Goal: Obtain resource: Download file/media

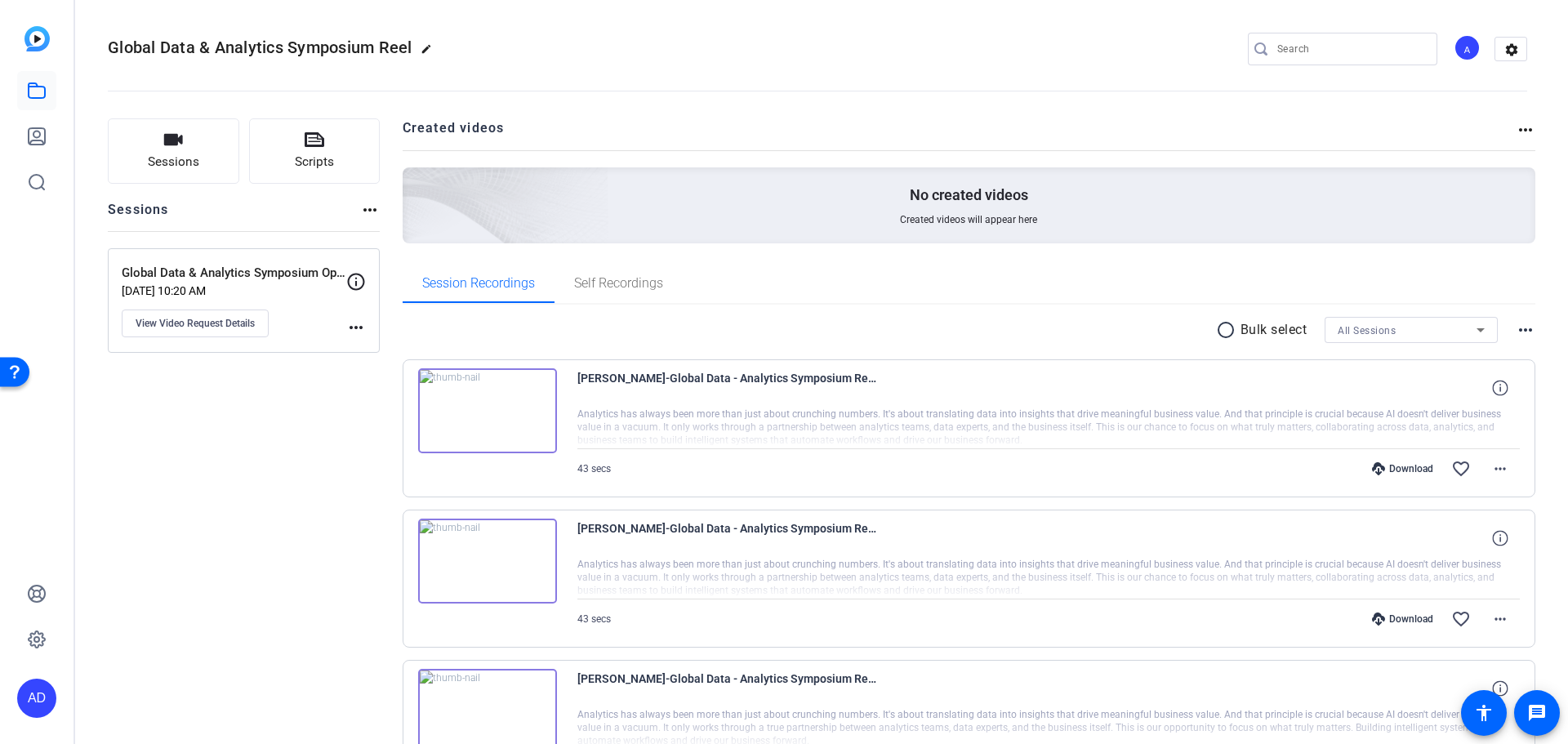
scroll to position [126, 0]
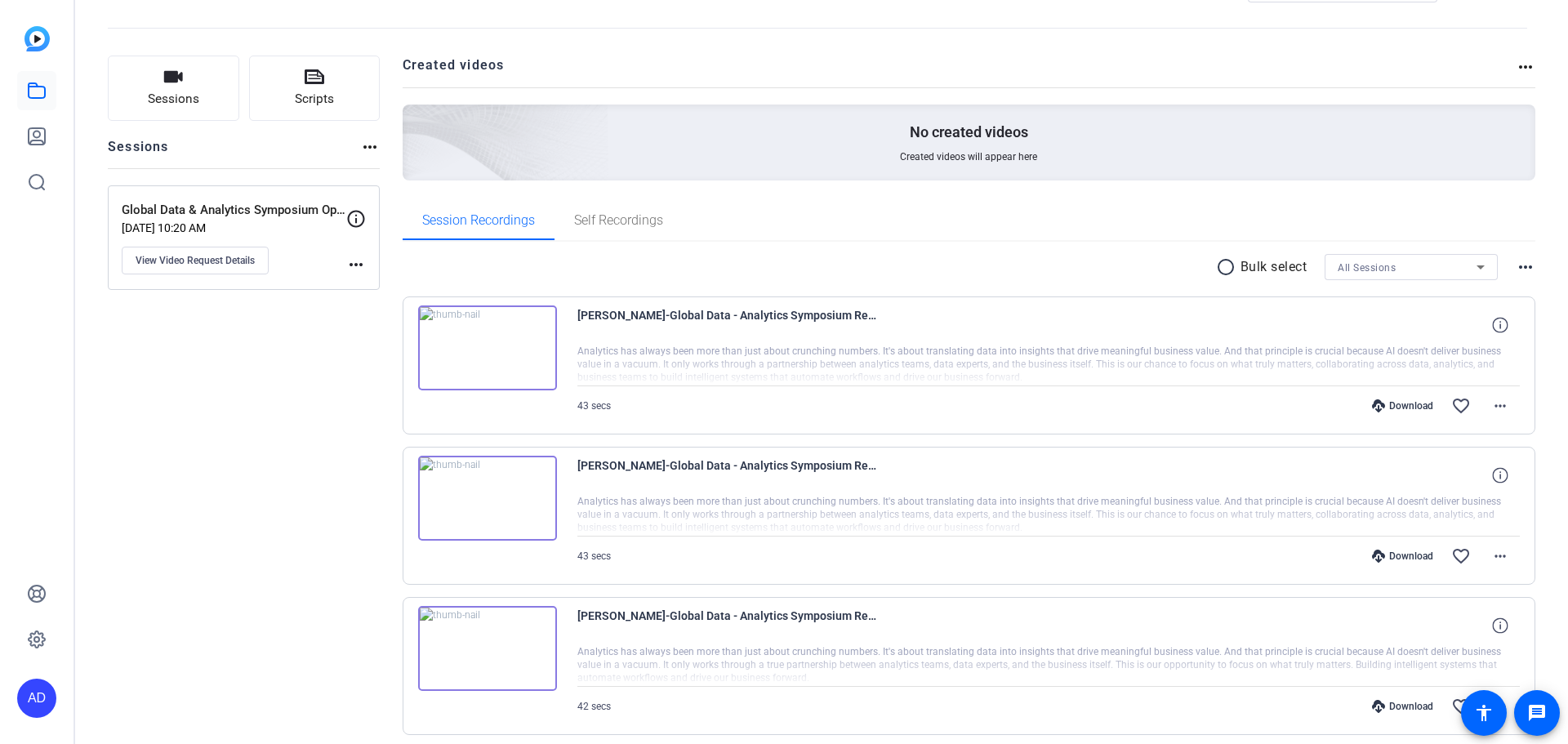
scroll to position [126, 0]
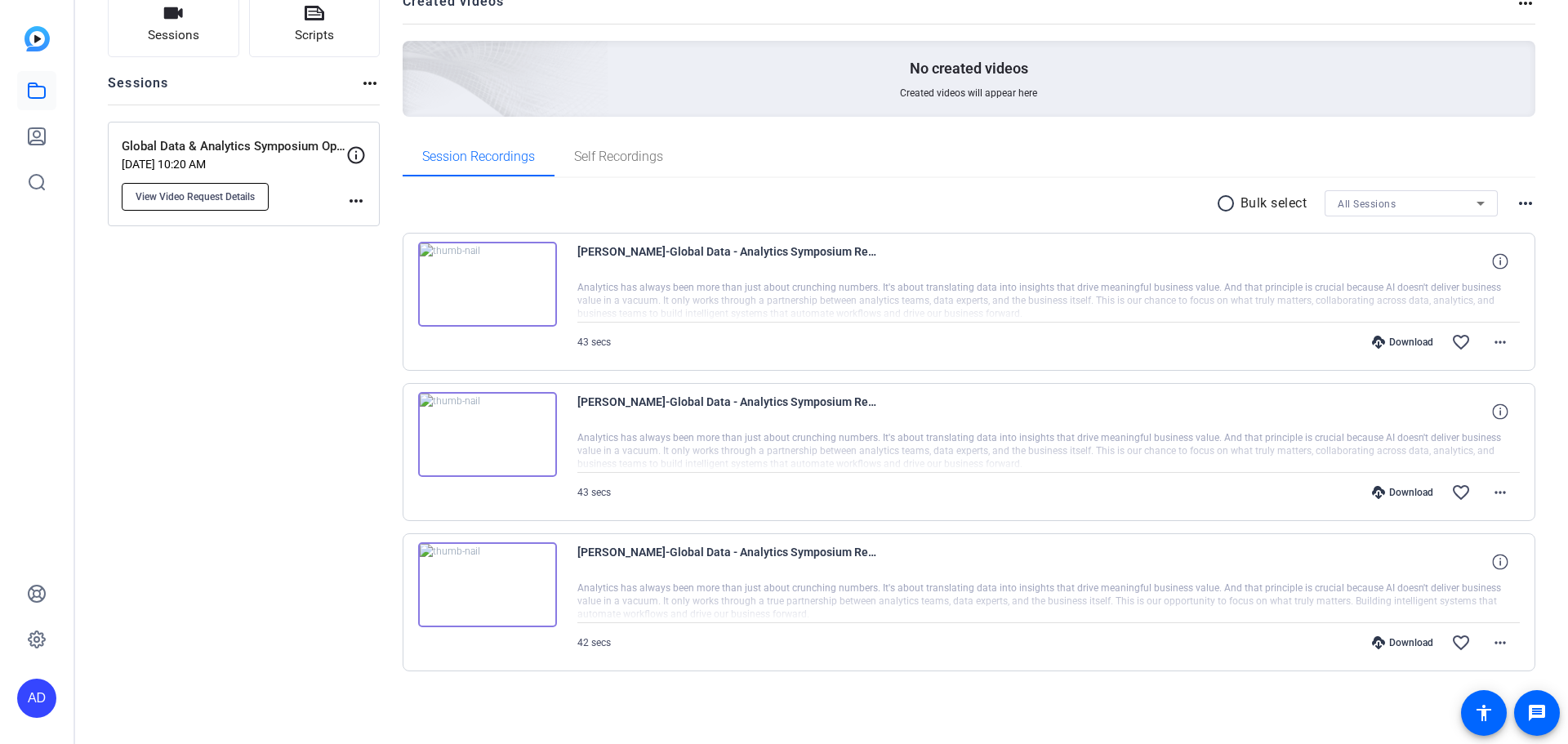
click at [209, 196] on span "View Video Request Details" at bounding box center [195, 197] width 120 height 13
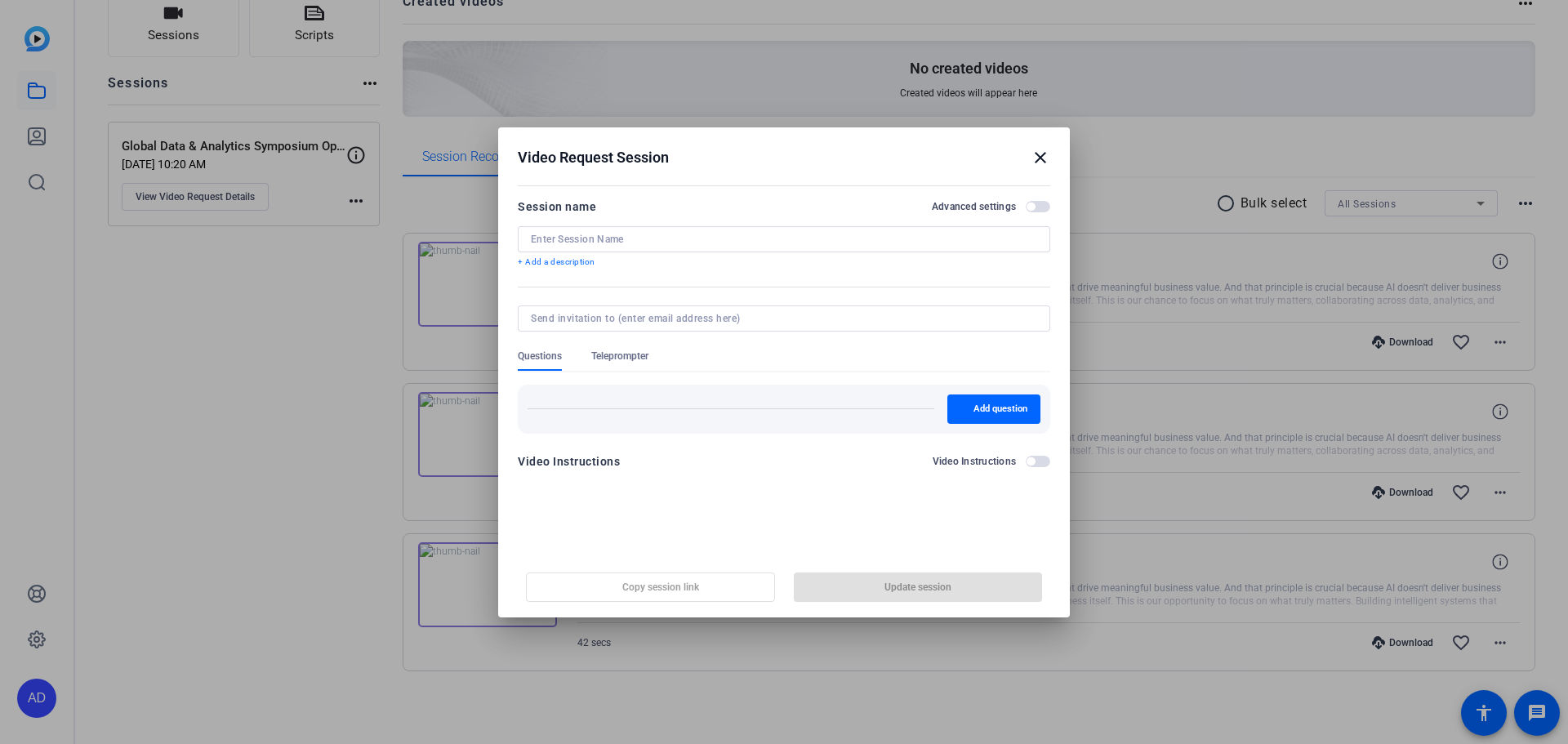
type input "Global Data & Analytics Symposium Opening Video"
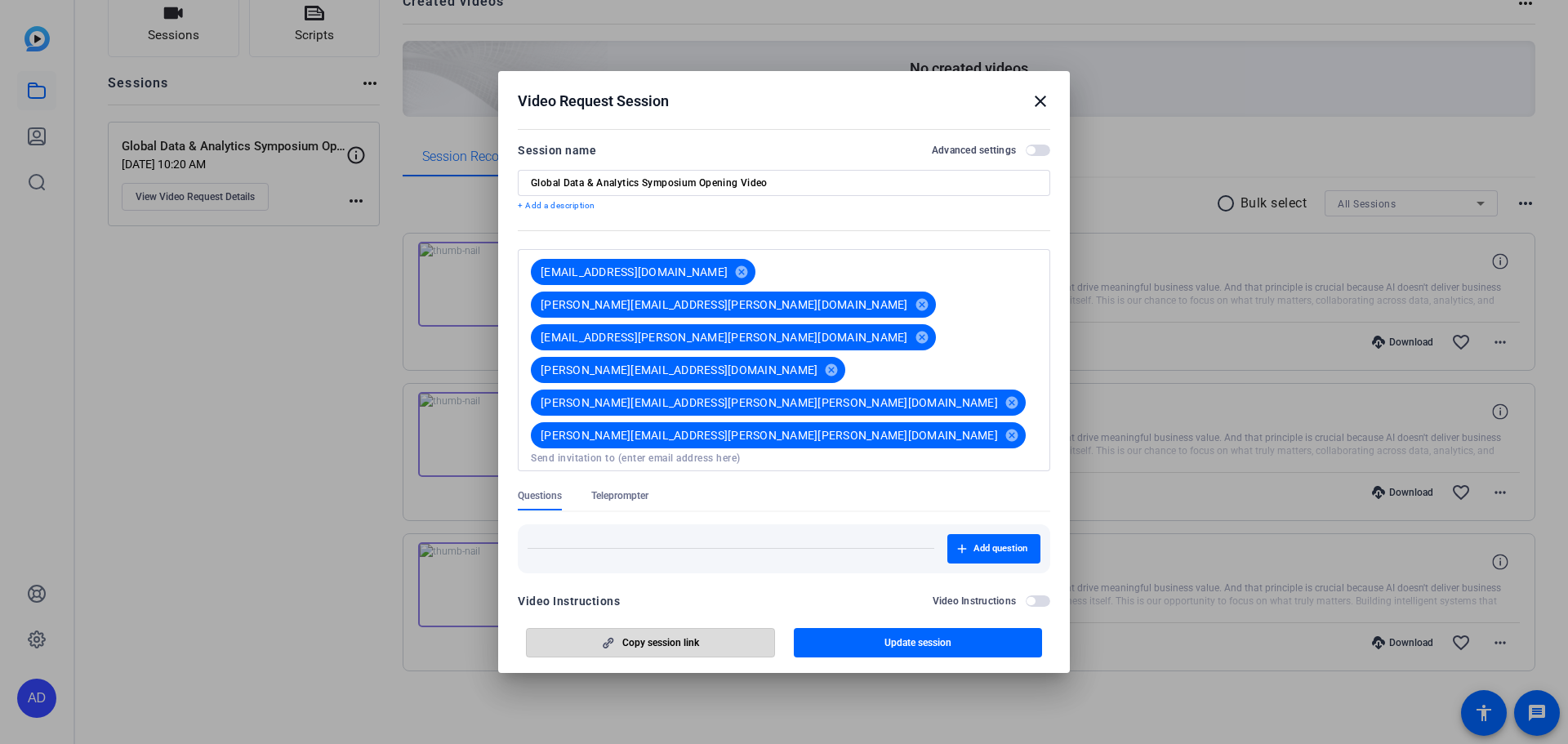
click at [653, 637] on span "Copy session link" at bounding box center [661, 643] width 77 height 13
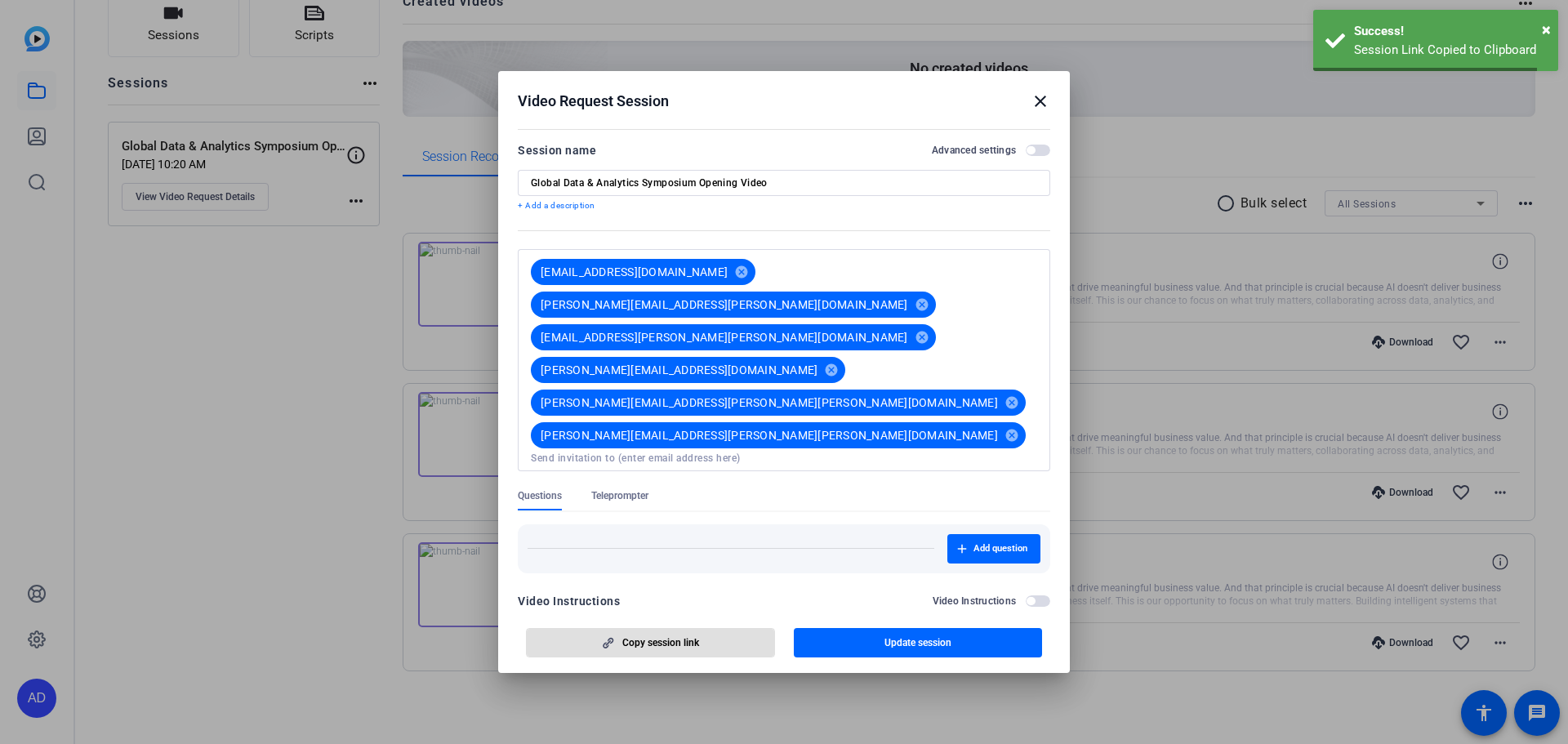
scroll to position [0, 0]
click at [1041, 111] on mat-icon "close" at bounding box center [1041, 101] width 19 height 19
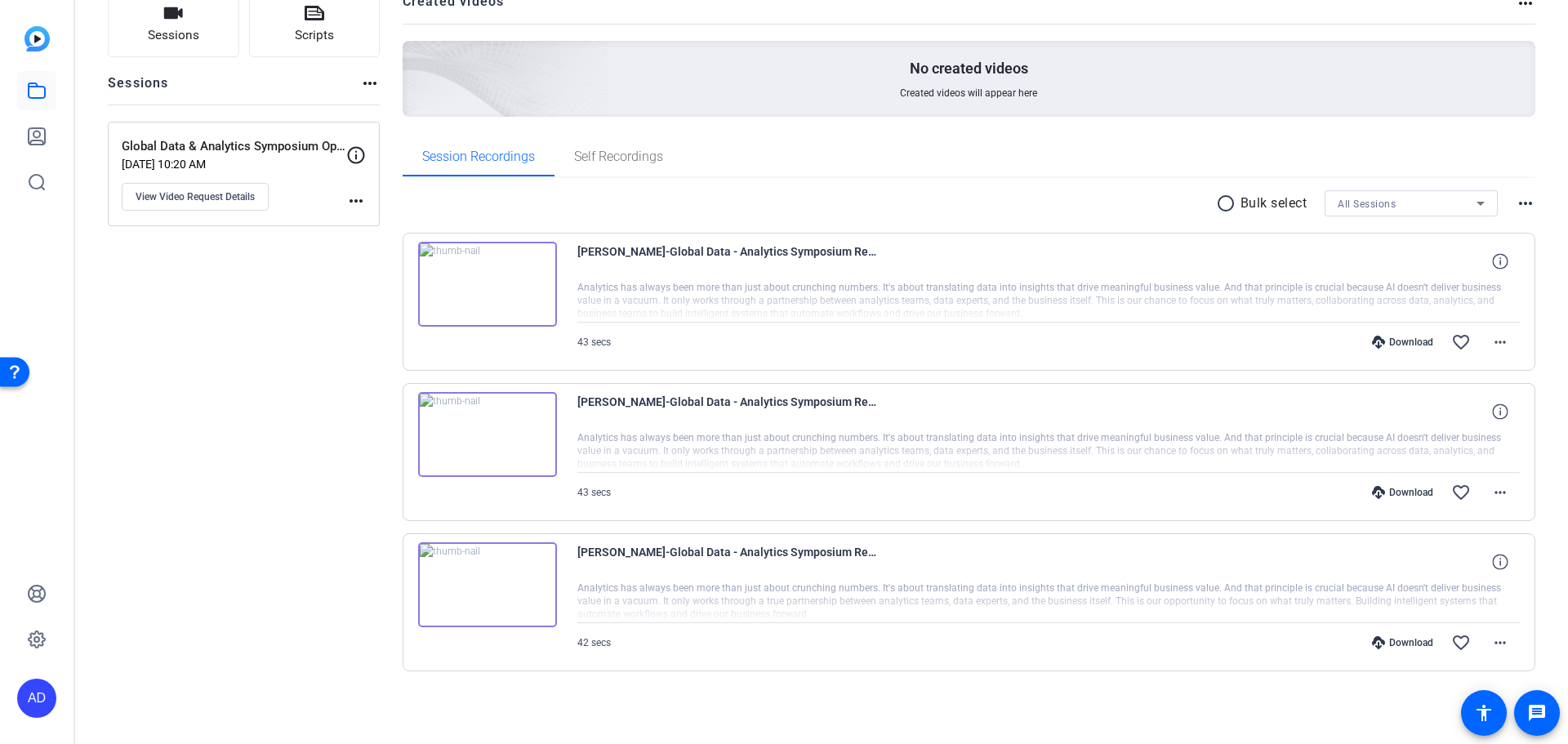
click at [486, 276] on img at bounding box center [487, 284] width 139 height 85
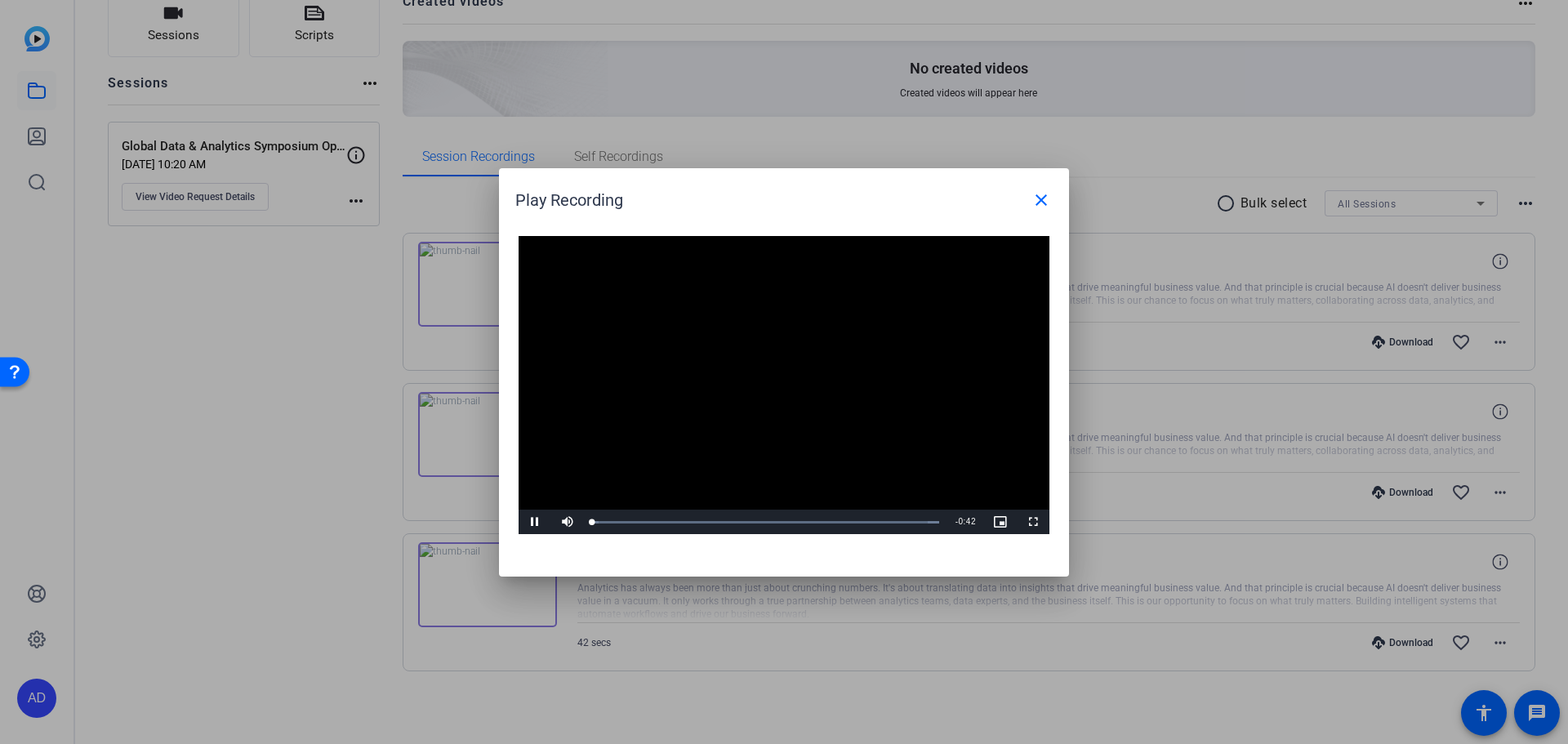
click at [770, 376] on div "Video Player is loading. Play Video Pause Mute Current Time 0:00 / Duration 0:4…" at bounding box center [784, 386] width 531 height 299
click at [883, 522] on div "Loaded : 100.00% 0:35 0:35" at bounding box center [766, 522] width 347 height 4
click at [919, 520] on div "Loaded : 100.00% 0:39 0:40" at bounding box center [766, 522] width 347 height 4
click at [870, 520] on div "Loaded : 100.00% 0:34 0:34" at bounding box center [766, 522] width 347 height 4
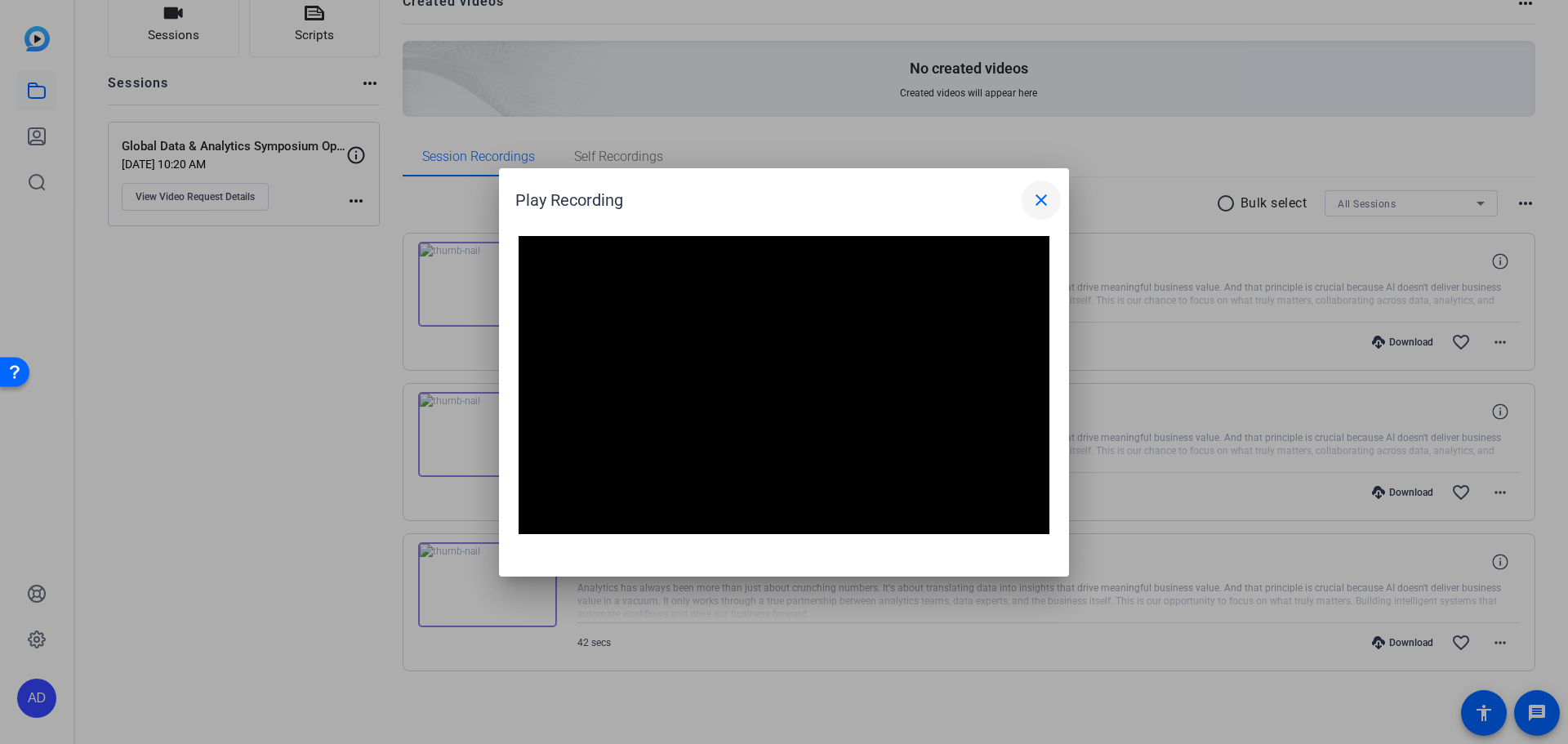
click at [1040, 202] on mat-icon "close" at bounding box center [1041, 200] width 19 height 19
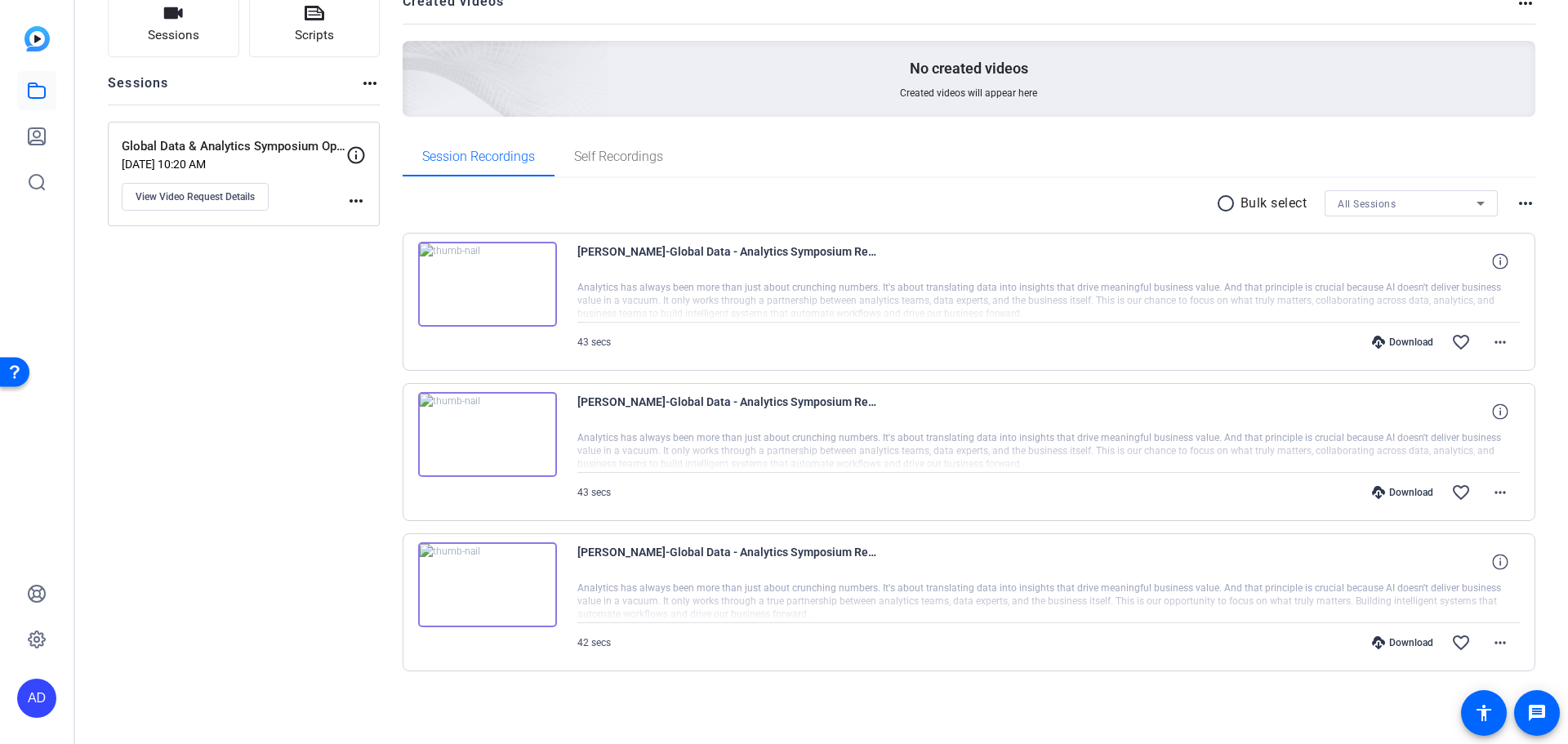
click at [482, 586] on img at bounding box center [487, 584] width 139 height 85
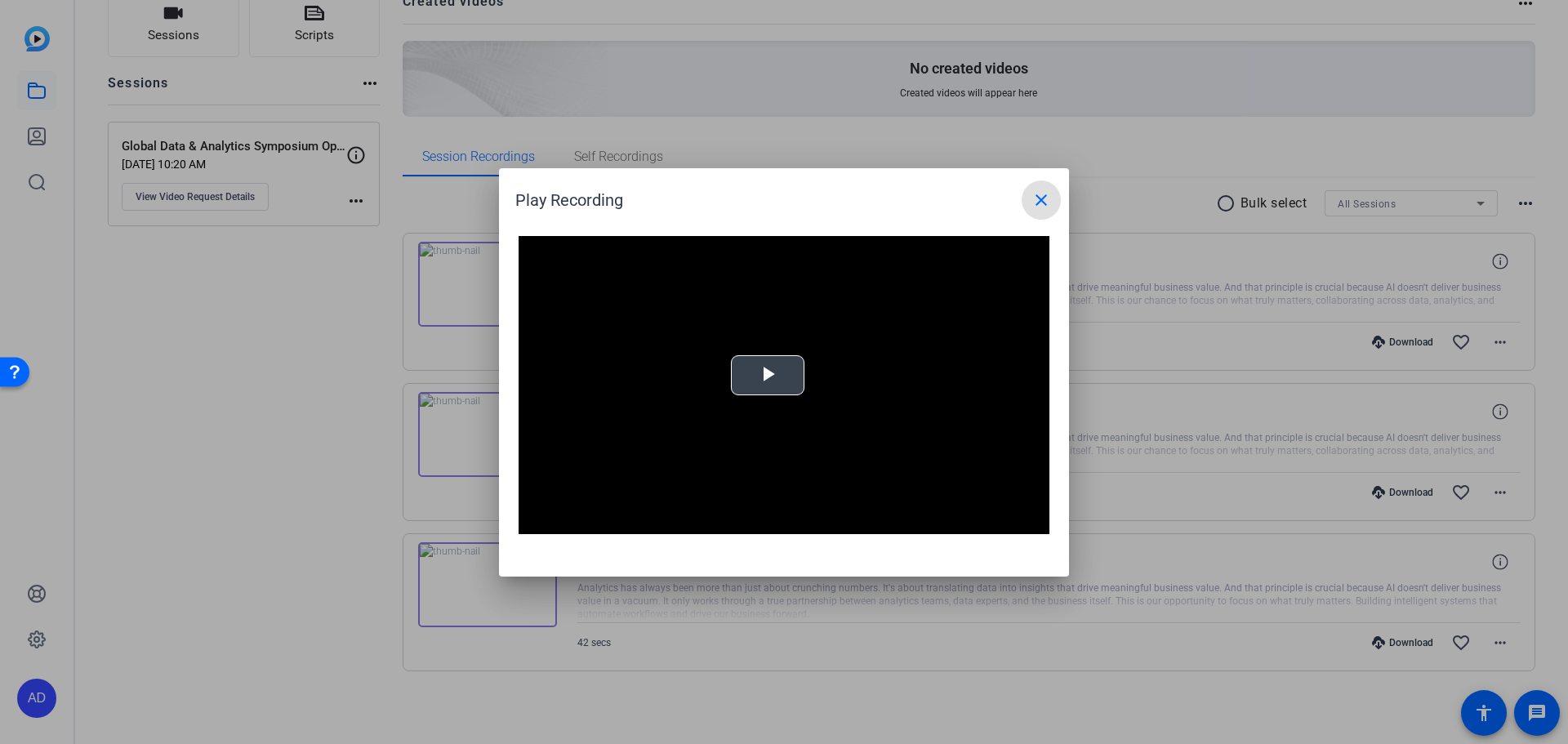
click at [759, 379] on video "Video Player" at bounding box center [784, 386] width 531 height 299
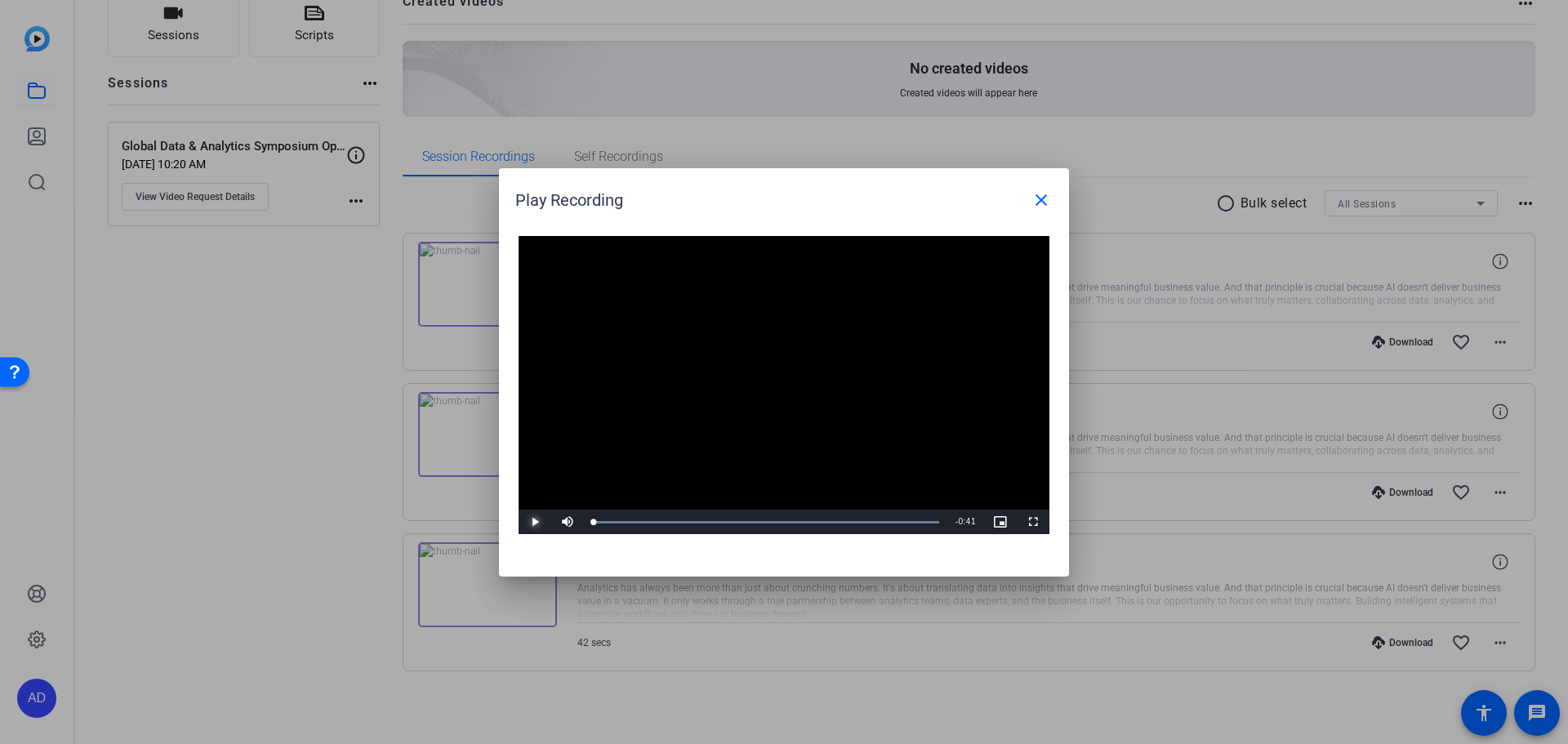
click at [534, 522] on span "Video Player" at bounding box center [535, 522] width 33 height 0
click at [866, 520] on div "0:32" at bounding box center [866, 522] width 1 height 4
click at [1037, 207] on mat-icon "close" at bounding box center [1041, 200] width 19 height 19
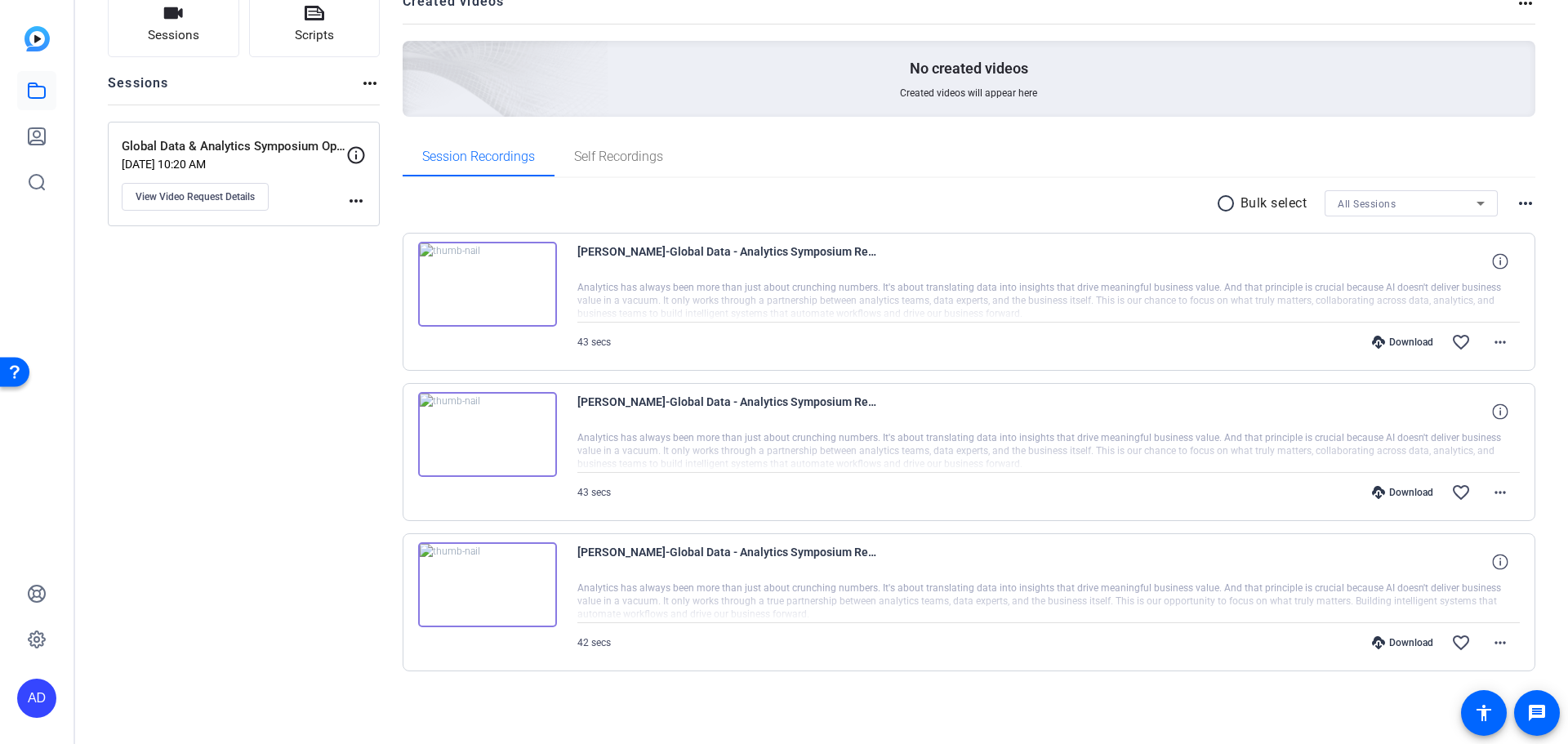
click at [484, 431] on img at bounding box center [487, 435] width 139 height 85
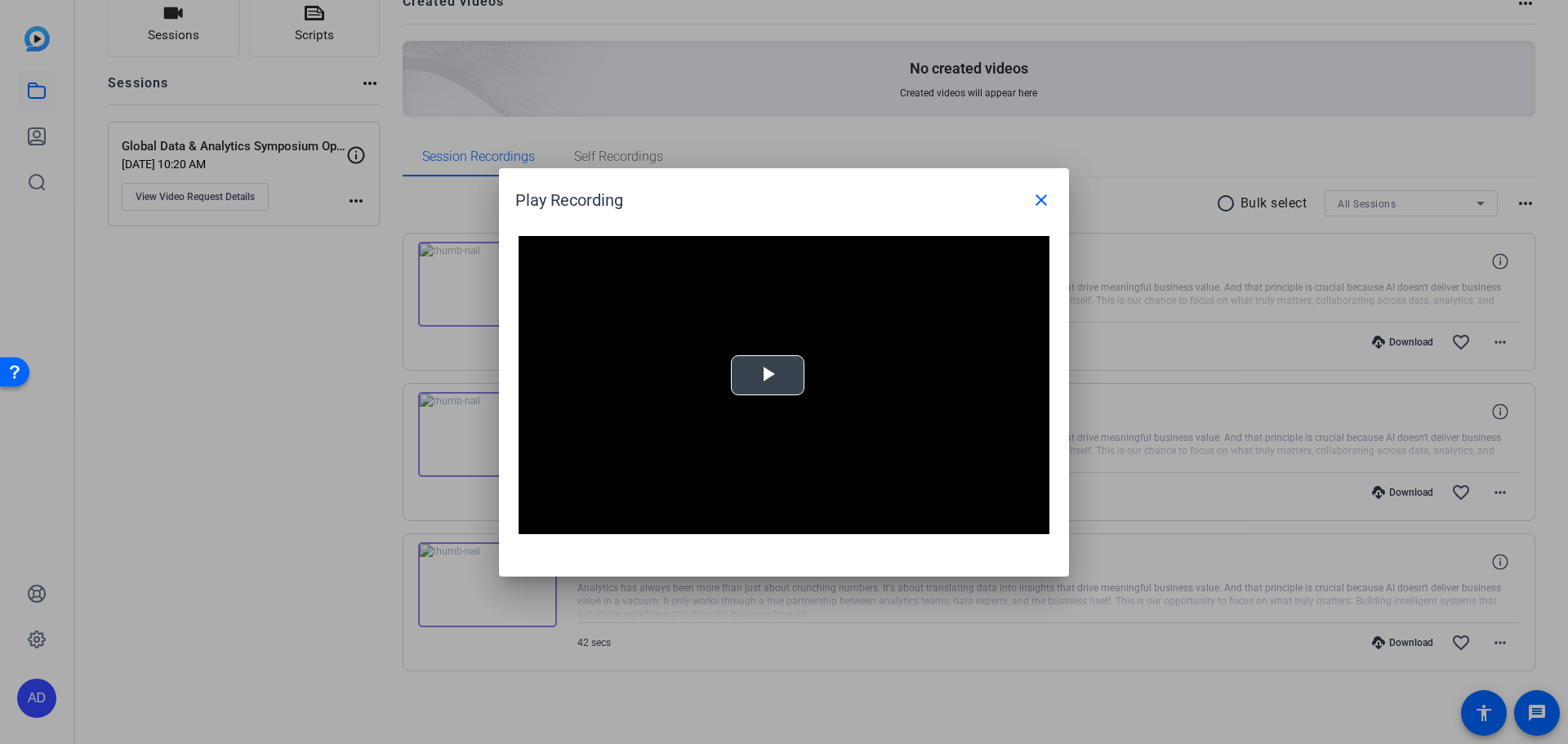
click at [768, 375] on span "Video Player" at bounding box center [768, 375] width 0 height 0
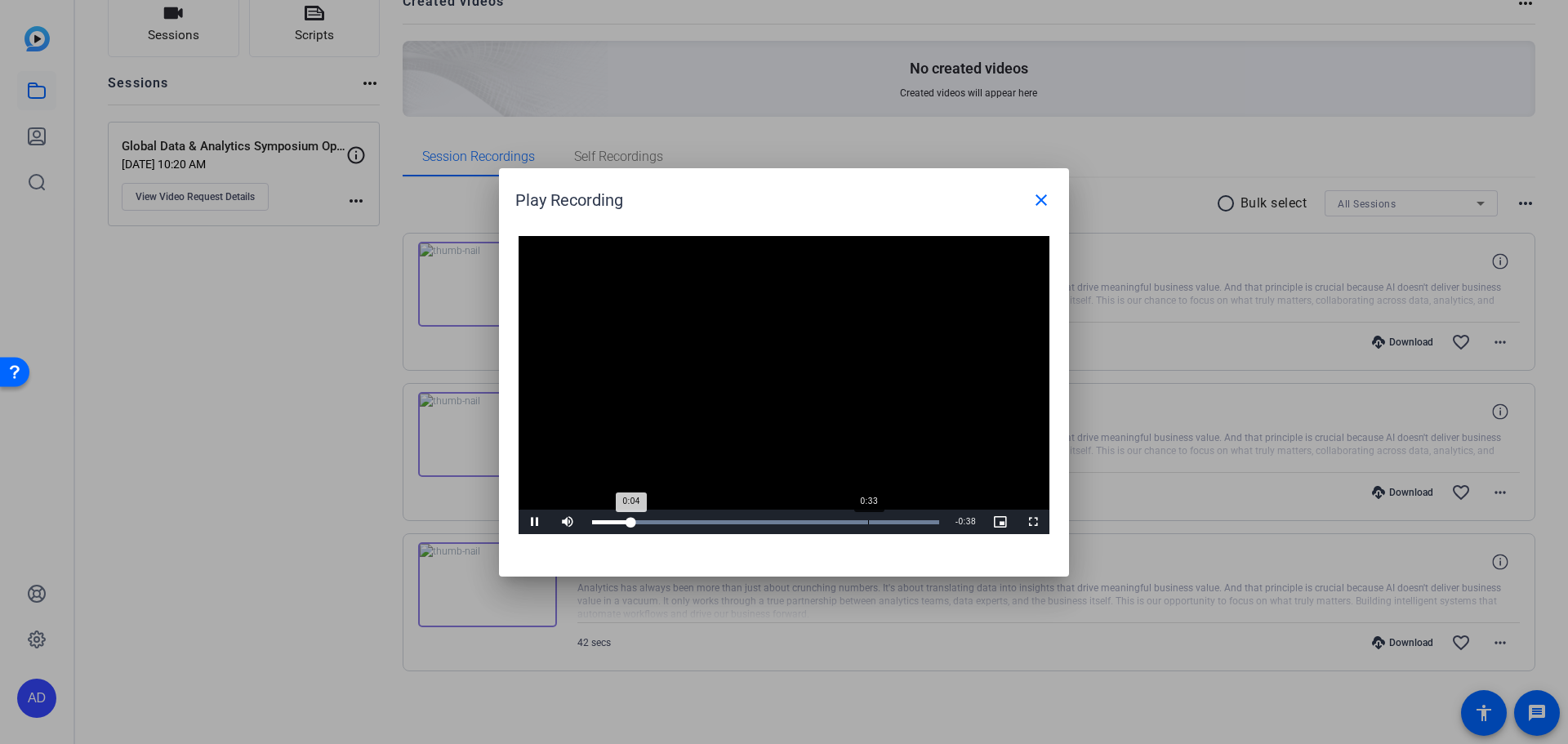
click at [868, 524] on div "Loaded : 100.00% 0:33 0:04" at bounding box center [766, 522] width 347 height 4
click at [1038, 201] on mat-icon "close" at bounding box center [1041, 200] width 19 height 19
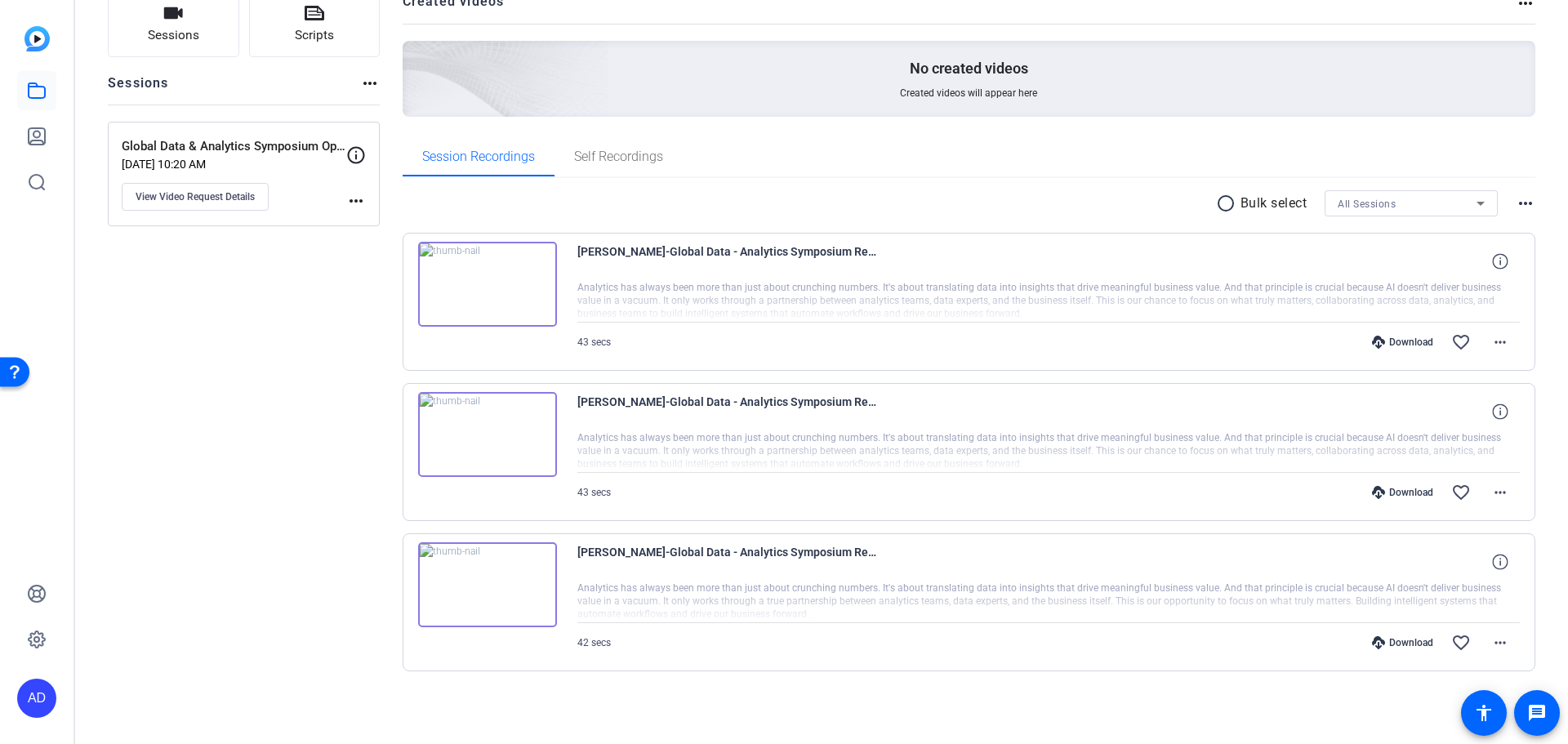
click at [479, 283] on img at bounding box center [487, 284] width 139 height 85
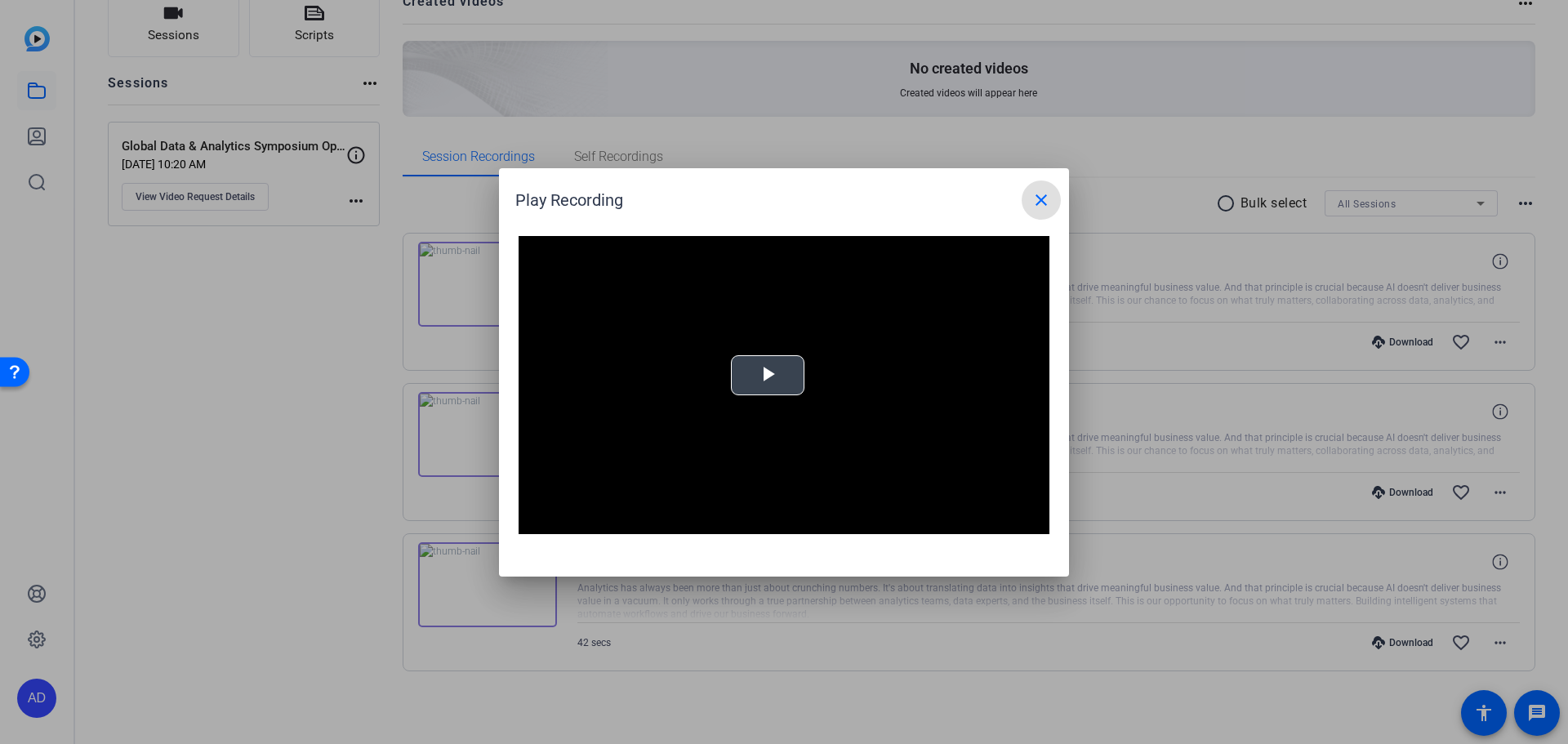
click at [768, 375] on span "Video Player" at bounding box center [768, 375] width 0 height 0
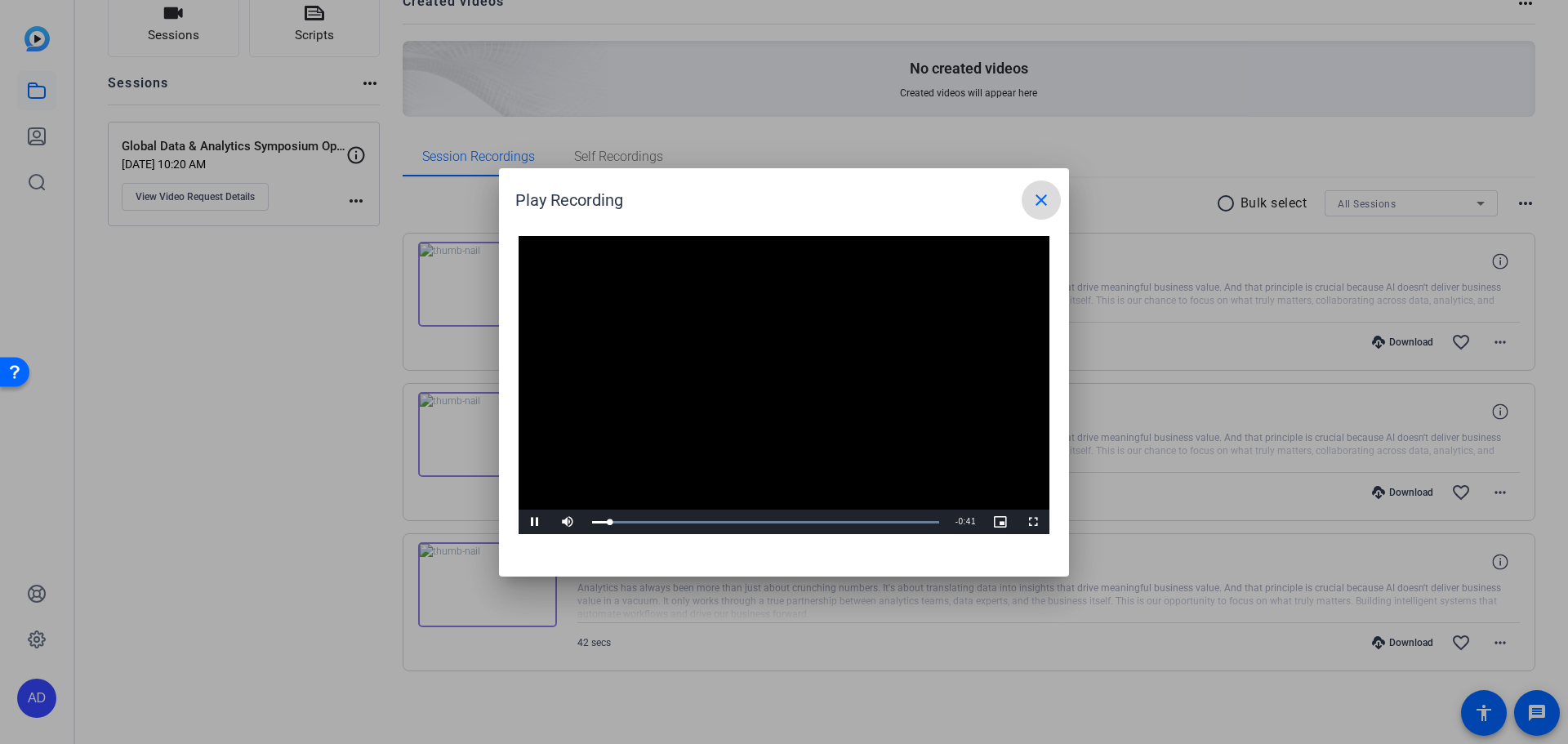
click at [1041, 205] on mat-icon "close" at bounding box center [1041, 200] width 19 height 19
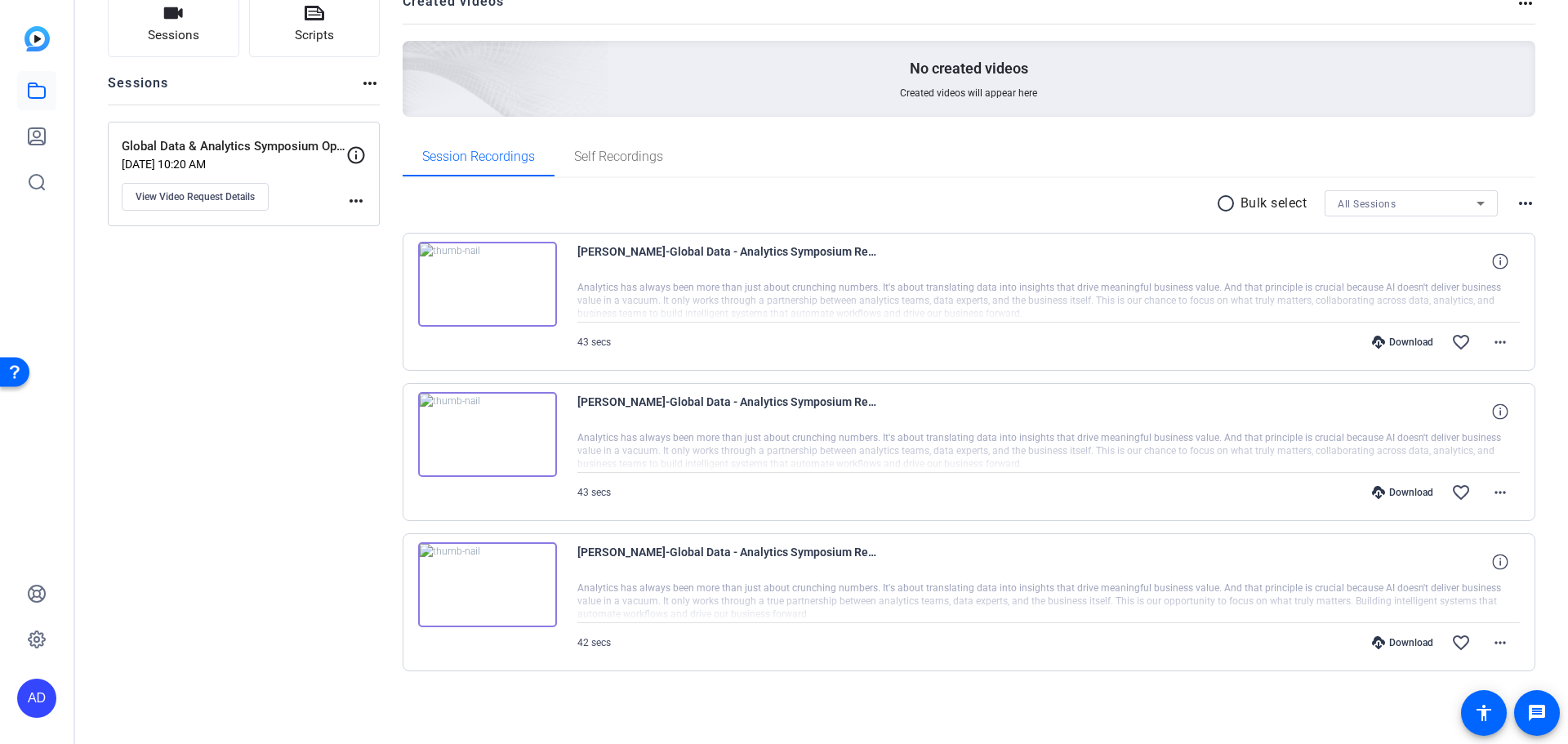
click at [481, 587] on img at bounding box center [487, 584] width 139 height 85
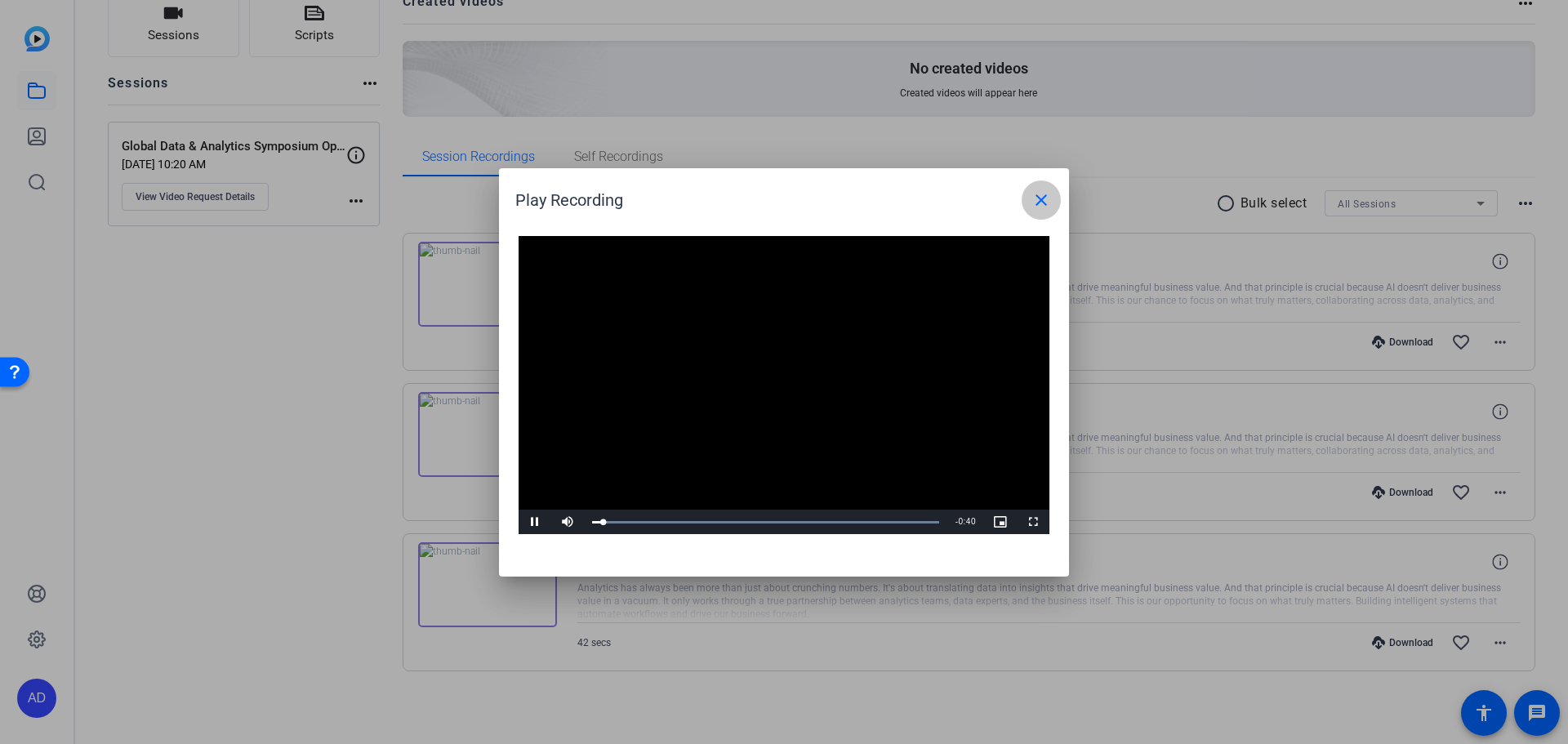
click at [1040, 206] on mat-icon "close" at bounding box center [1041, 200] width 19 height 19
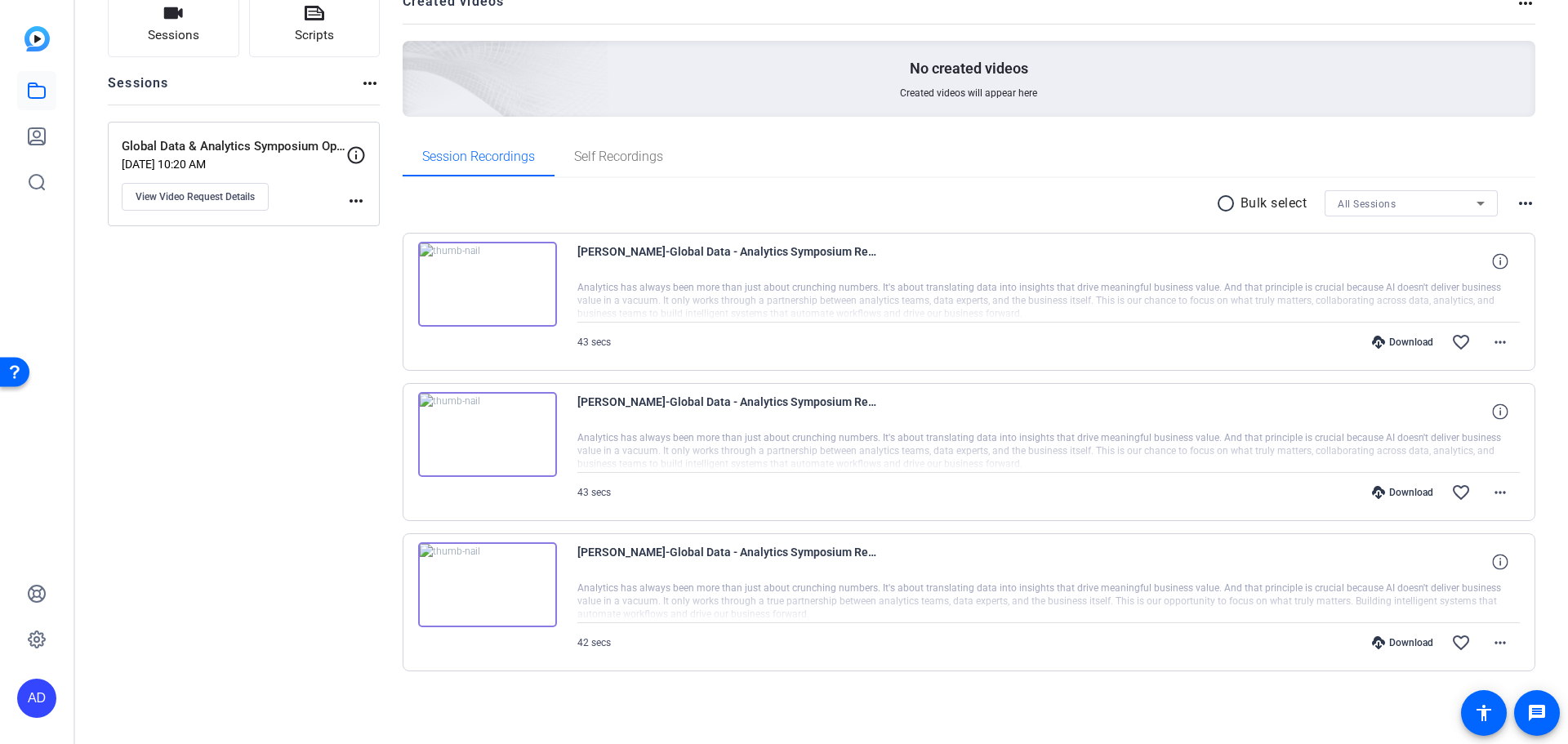
click at [1397, 343] on div "Download" at bounding box center [1402, 343] width 78 height 13
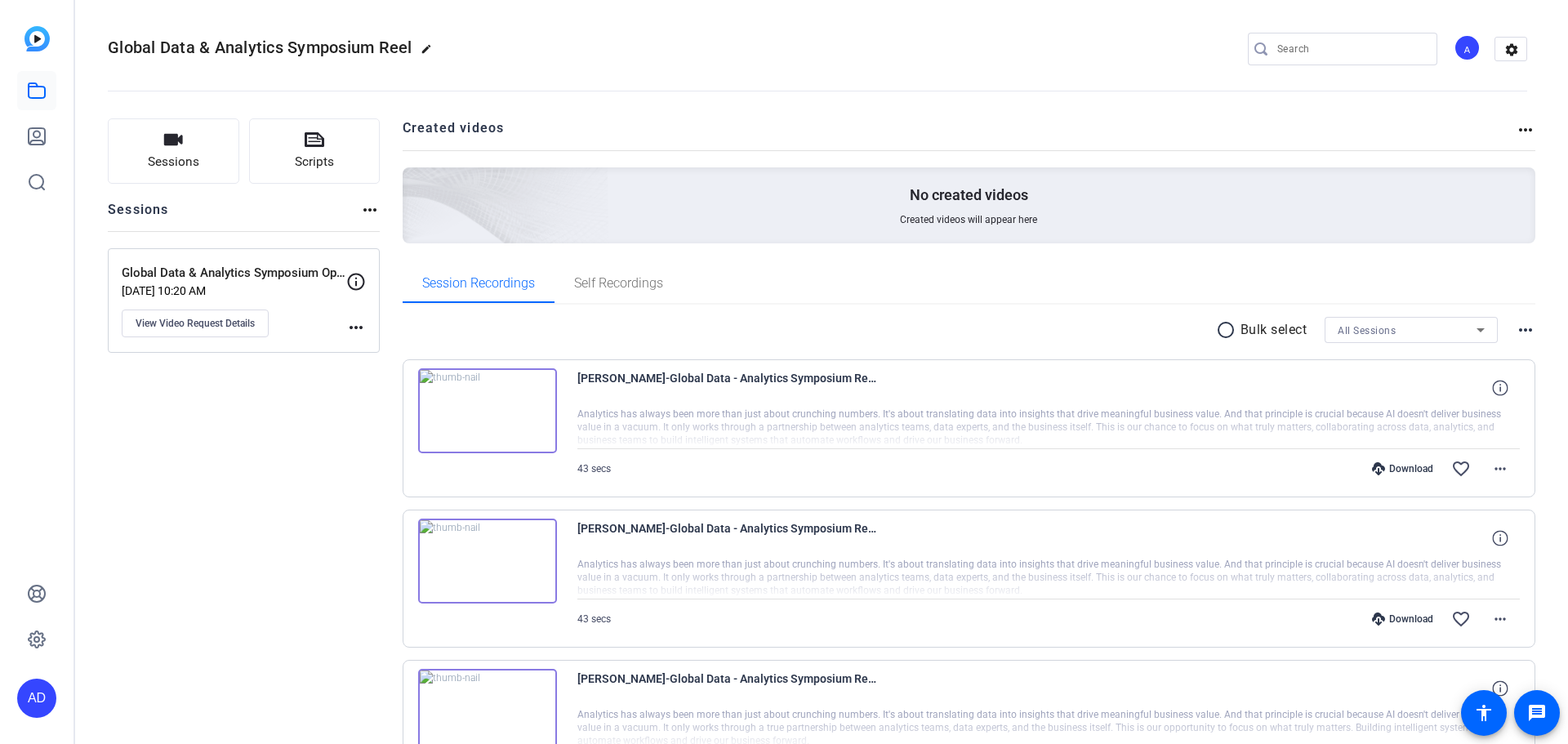
scroll to position [126, 0]
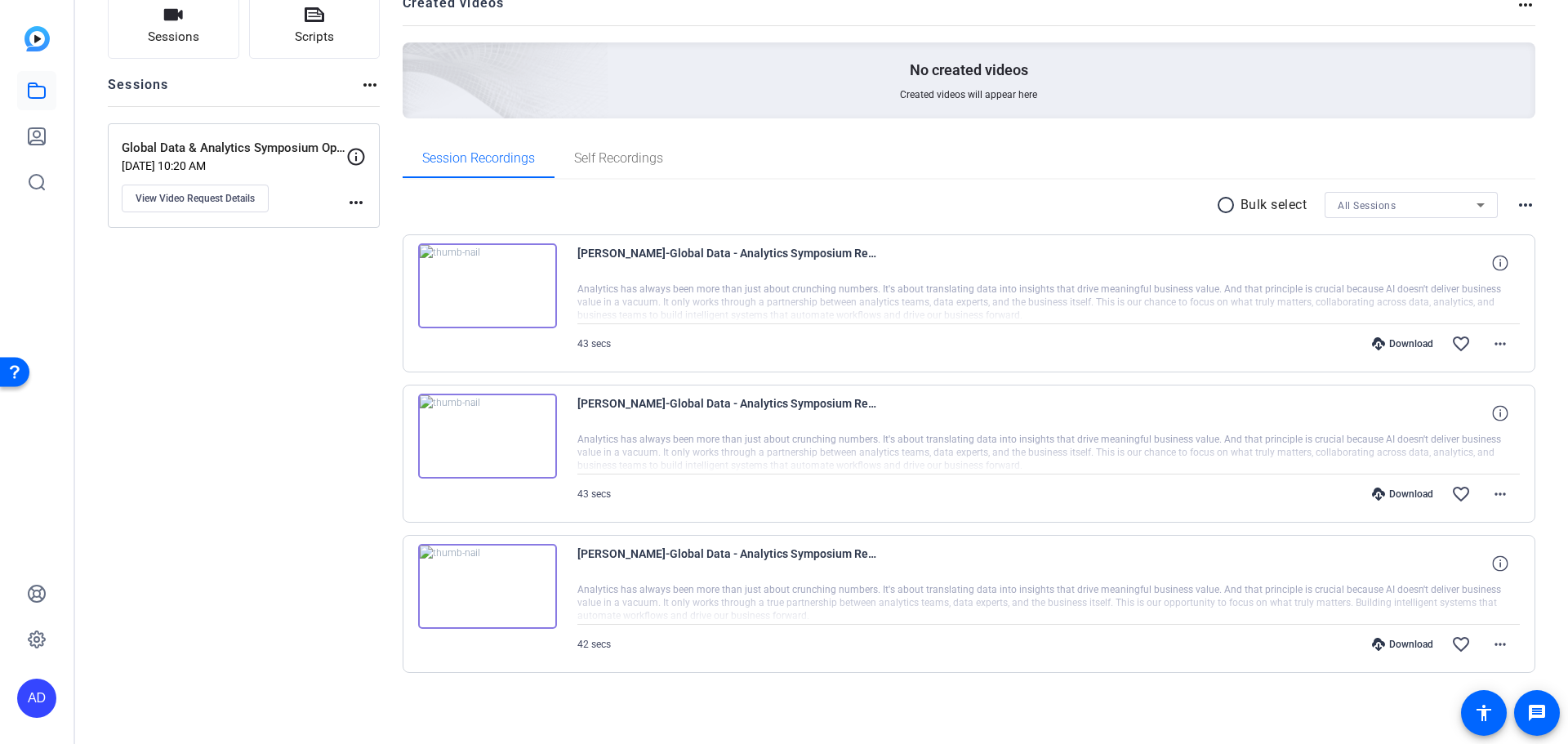
scroll to position [126, 0]
